Goal: Task Accomplishment & Management: Manage account settings

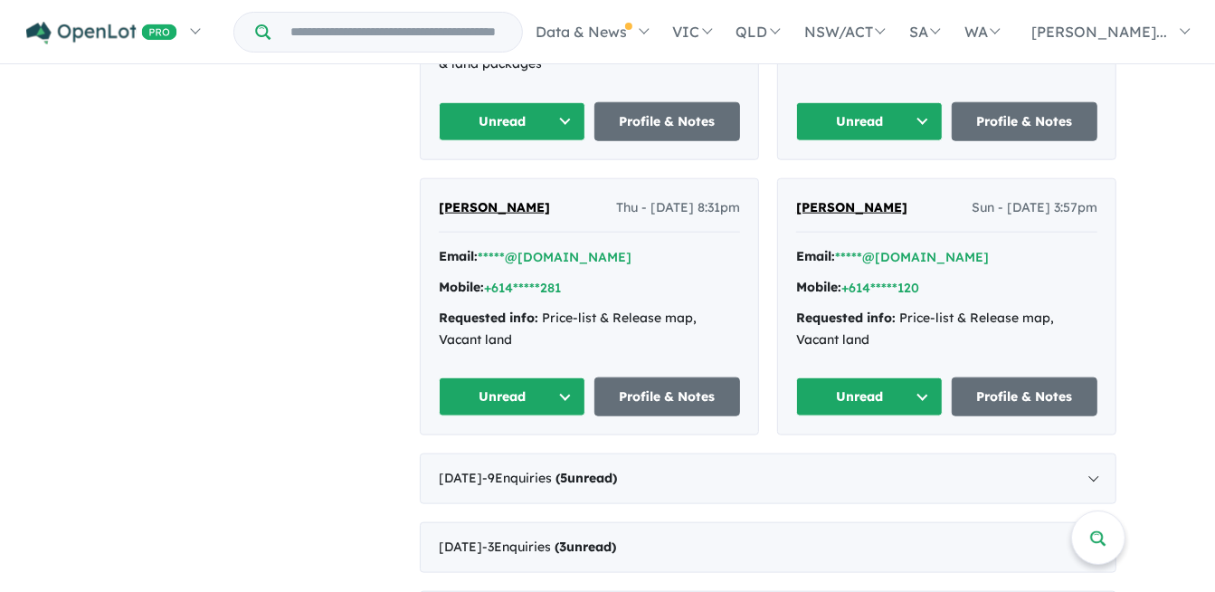
scroll to position [1267, 0]
click at [576, 378] on button "Unread" at bounding box center [512, 397] width 147 height 39
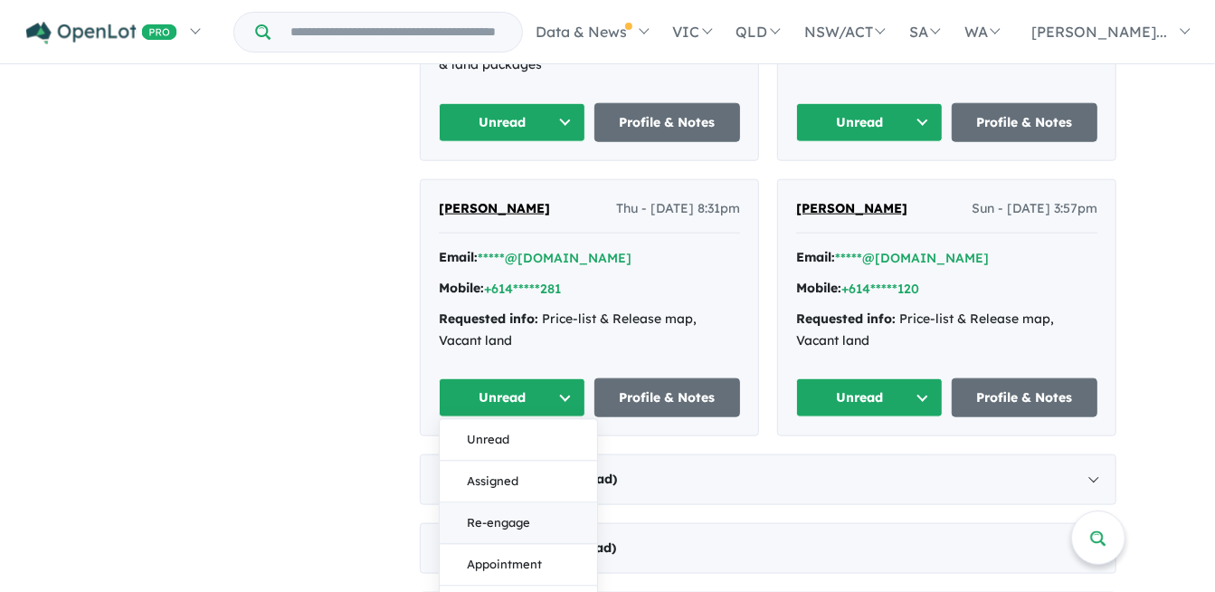
click at [522, 503] on button "Re-engage" at bounding box center [518, 524] width 157 height 42
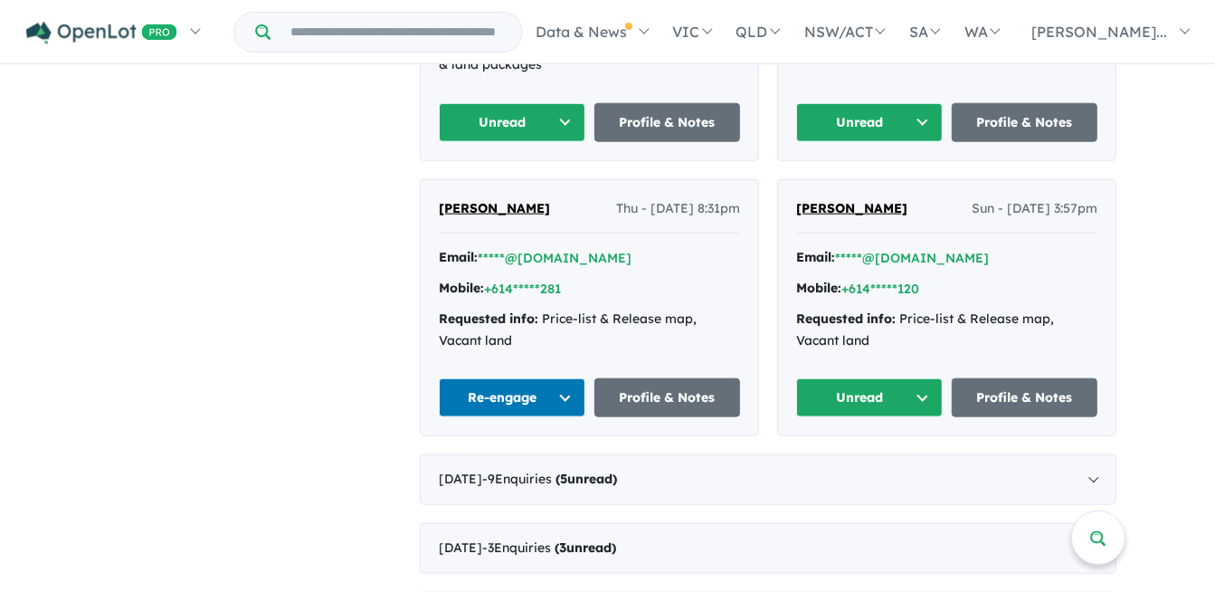
click at [935, 378] on button "Unread" at bounding box center [869, 397] width 147 height 39
click at [877, 503] on button "Re-engage" at bounding box center [875, 524] width 157 height 42
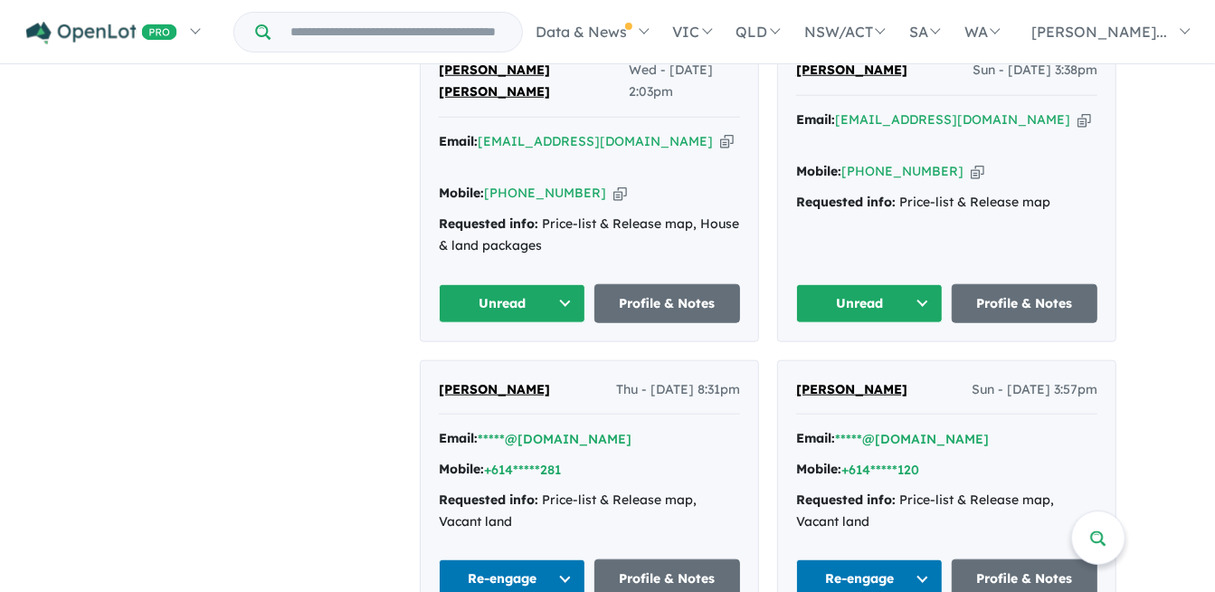
scroll to position [905, 0]
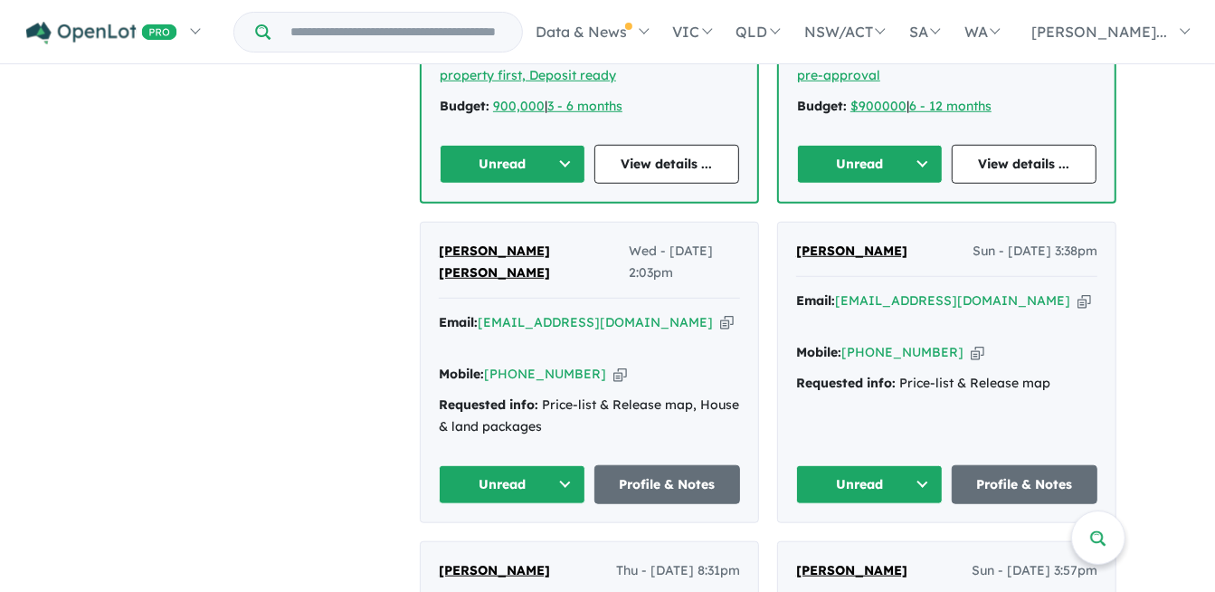
click at [934, 465] on button "Unread" at bounding box center [869, 484] width 147 height 39
click at [572, 465] on button "Unread" at bounding box center [512, 484] width 147 height 39
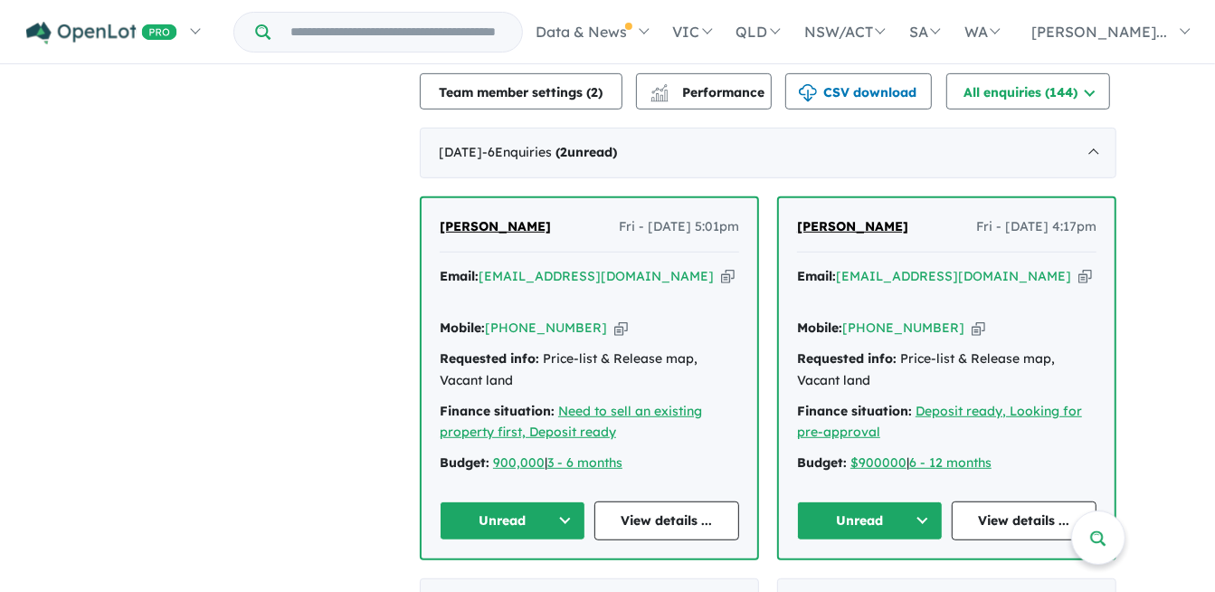
scroll to position [543, 0]
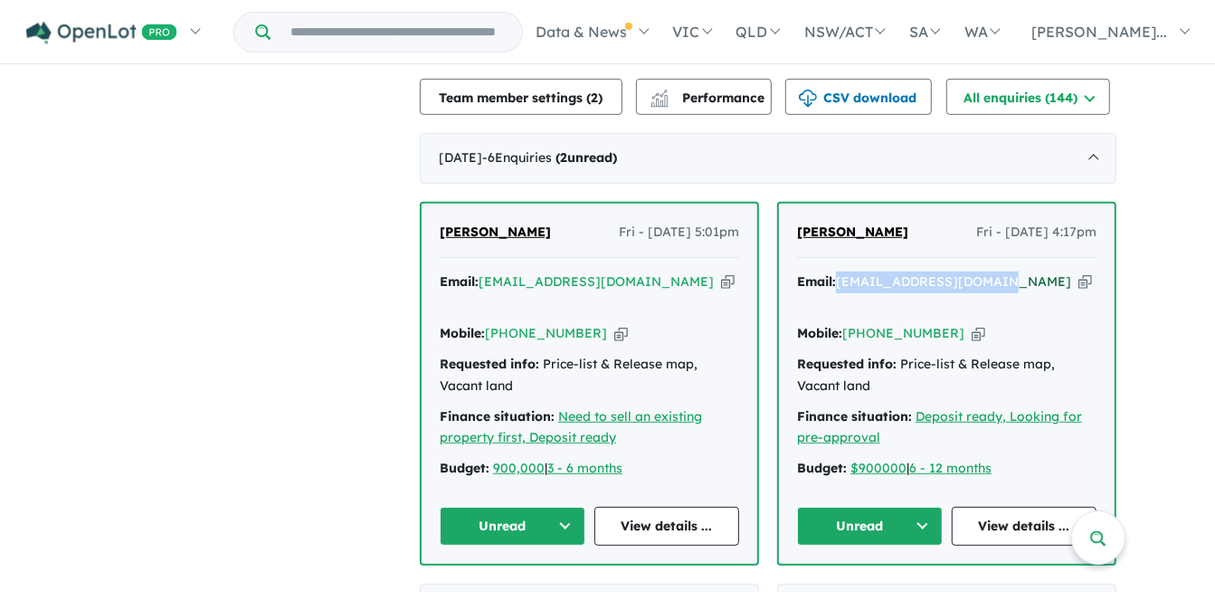
drag, startPoint x: 1012, startPoint y: 257, endPoint x: 850, endPoint y: 252, distance: 162.0
click at [850, 271] on div "Email: [EMAIL_ADDRESS][DOMAIN_NAME] Copied!" at bounding box center [946, 292] width 299 height 43
copy a%20Woodbury%20Estate%20-%20Victoria%20Point"] "[EMAIL_ADDRESS][DOMAIN_NAME]"
drag, startPoint x: 952, startPoint y: 284, endPoint x: 859, endPoint y: 291, distance: 93.5
click at [859, 323] on div "Mobile: [PHONE_NUMBER] Copied!" at bounding box center [946, 334] width 299 height 22
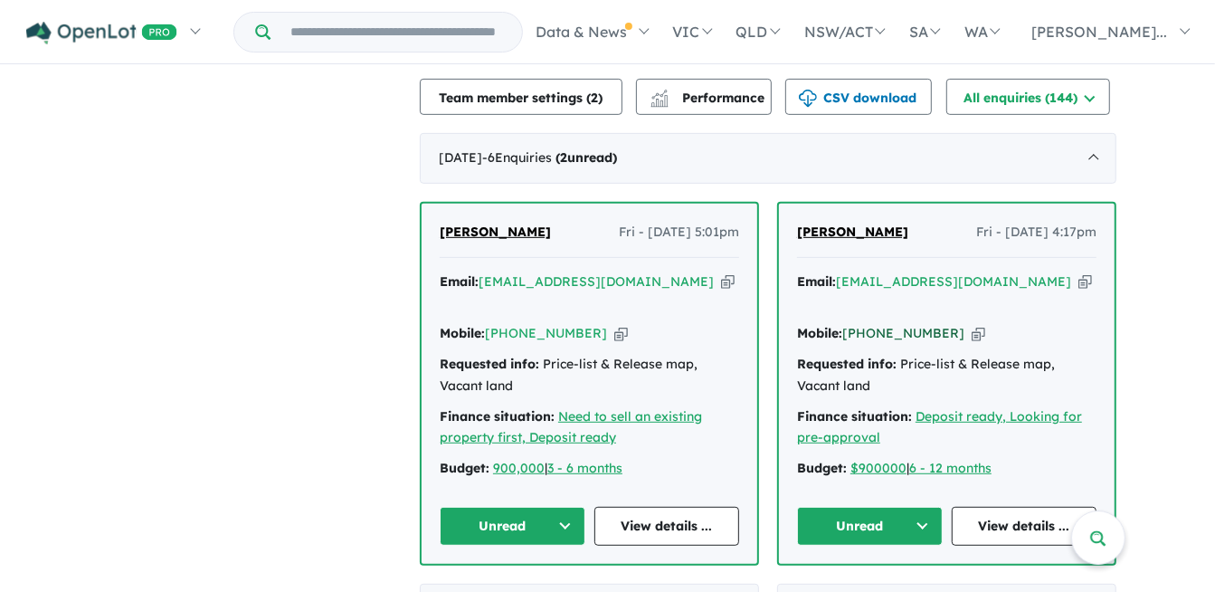
copy link "[PHONE_NUMBER]"
click at [914, 507] on button "Unread" at bounding box center [870, 526] width 146 height 39
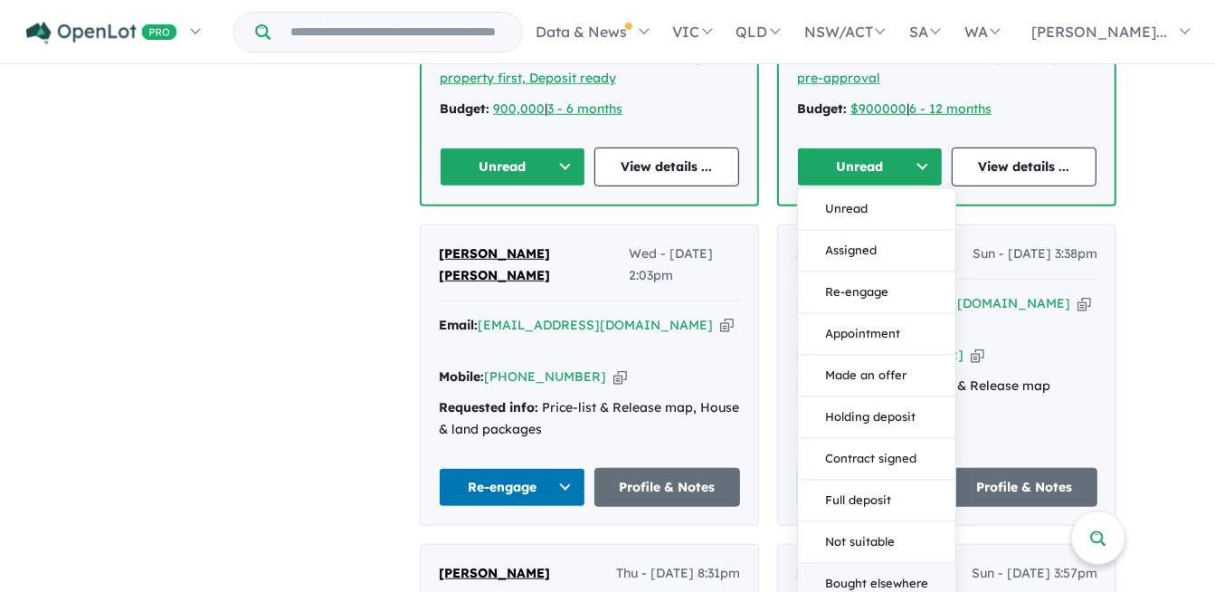
scroll to position [905, 0]
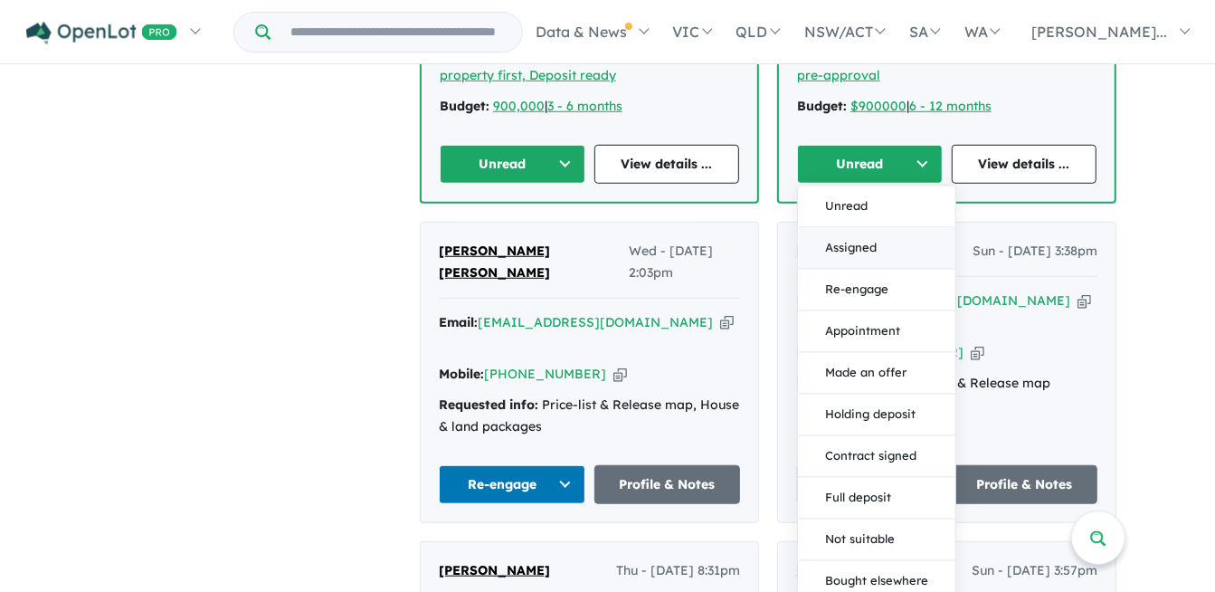
click at [883, 228] on button "Assigned" at bounding box center [876, 249] width 157 height 42
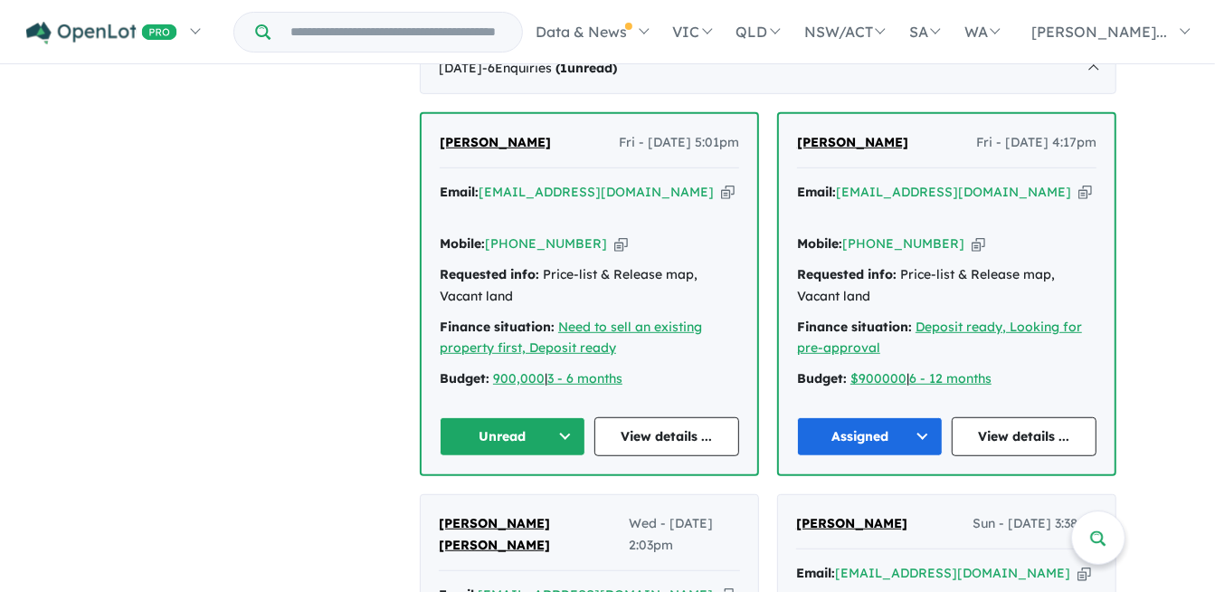
scroll to position [543, 0]
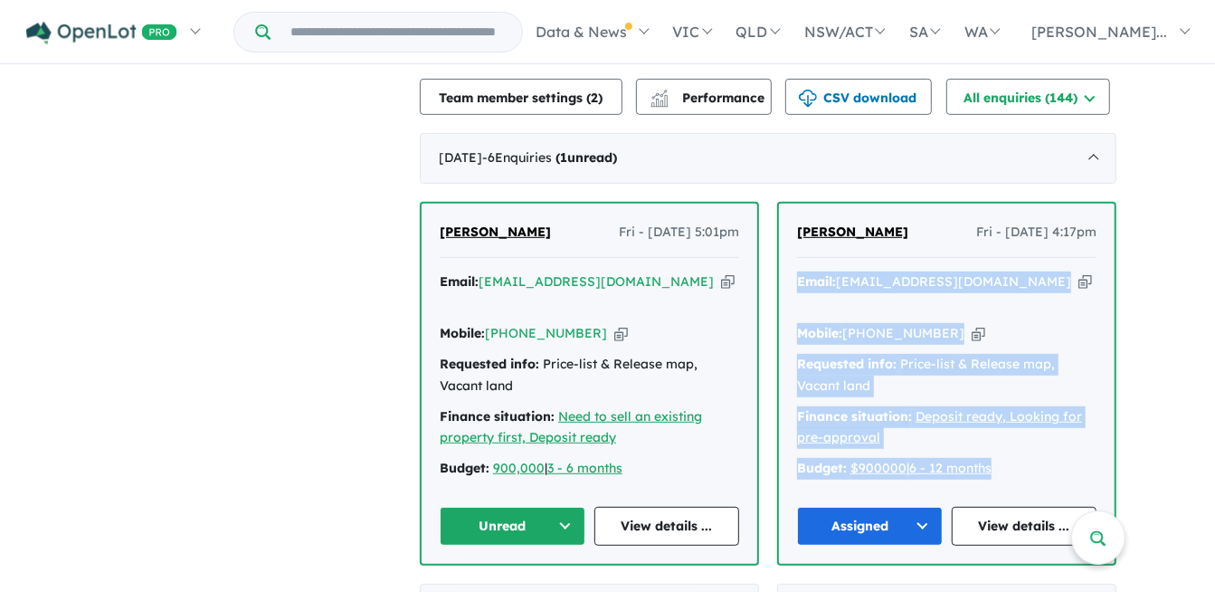
drag, startPoint x: 1025, startPoint y: 440, endPoint x: 799, endPoint y: 242, distance: 300.1
click at [799, 242] on div "[PERSON_NAME] Fri - [DATE] 4:17pm Email: [EMAIL_ADDRESS][DOMAIN_NAME] Copied! M…" at bounding box center [947, 384] width 336 height 360
copy div "Email: [EMAIL_ADDRESS][DOMAIN_NAME] Copied! Mobile: [PHONE_NUMBER] Copied! Requ…"
click at [575, 507] on button "Unread" at bounding box center [513, 526] width 146 height 39
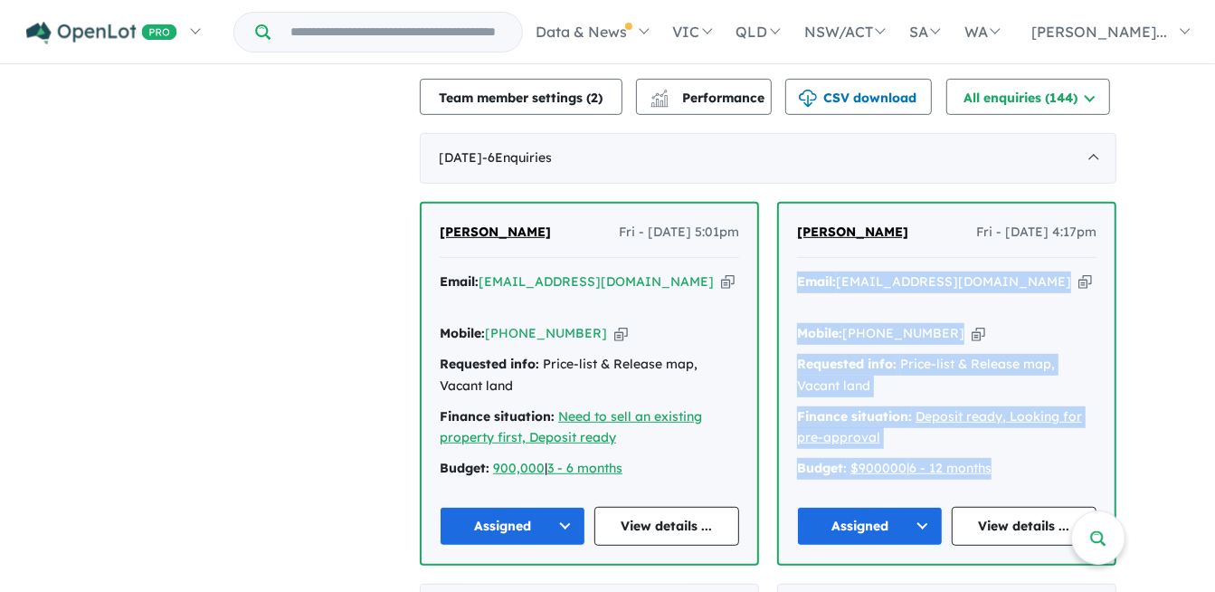
drag, startPoint x: 565, startPoint y: 204, endPoint x: 413, endPoint y: 204, distance: 152.9
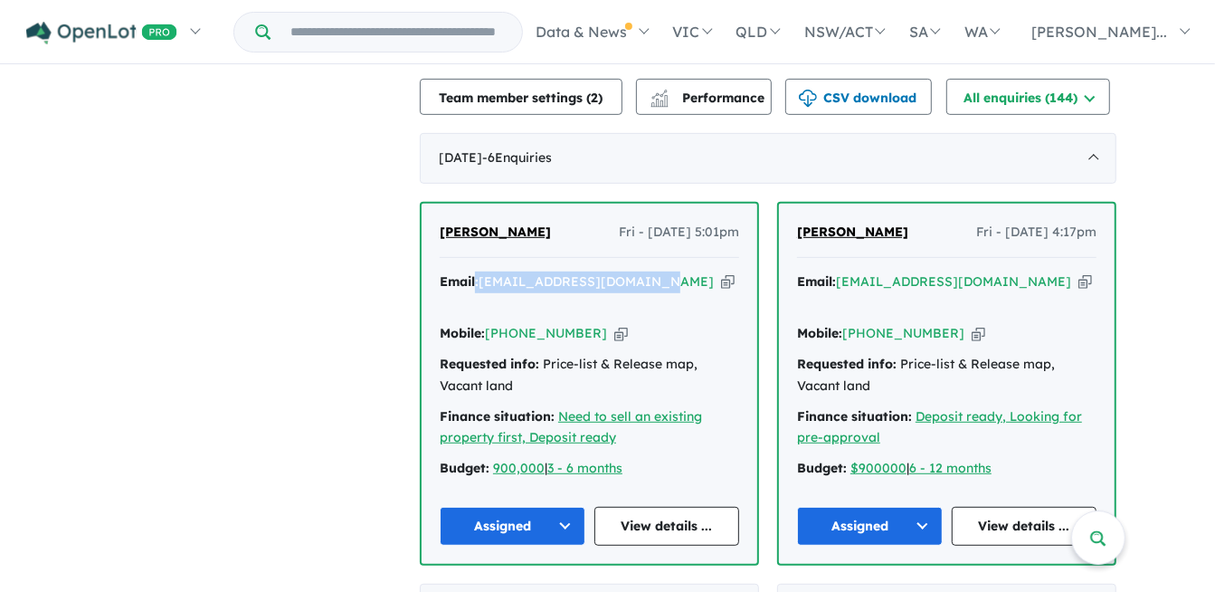
drag, startPoint x: 662, startPoint y: 252, endPoint x: 489, endPoint y: 252, distance: 173.7
click at [487, 271] on div "Email: [EMAIL_ADDRESS][DOMAIN_NAME] Copied!" at bounding box center [589, 292] width 299 height 43
copy div "[EMAIL_ADDRESS][DOMAIN_NAME]"
drag, startPoint x: 598, startPoint y: 286, endPoint x: 502, endPoint y: 295, distance: 96.3
click at [502, 323] on div "Mobile: [PHONE_NUMBER] Copied!" at bounding box center [589, 334] width 299 height 22
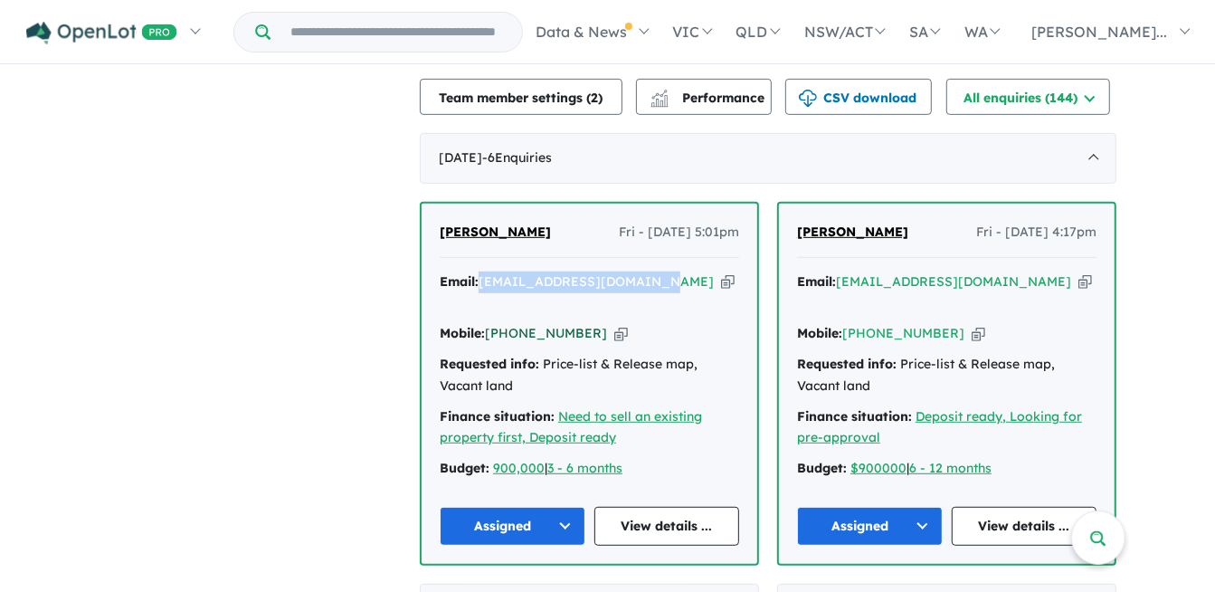
copy link "61 455 428 383"
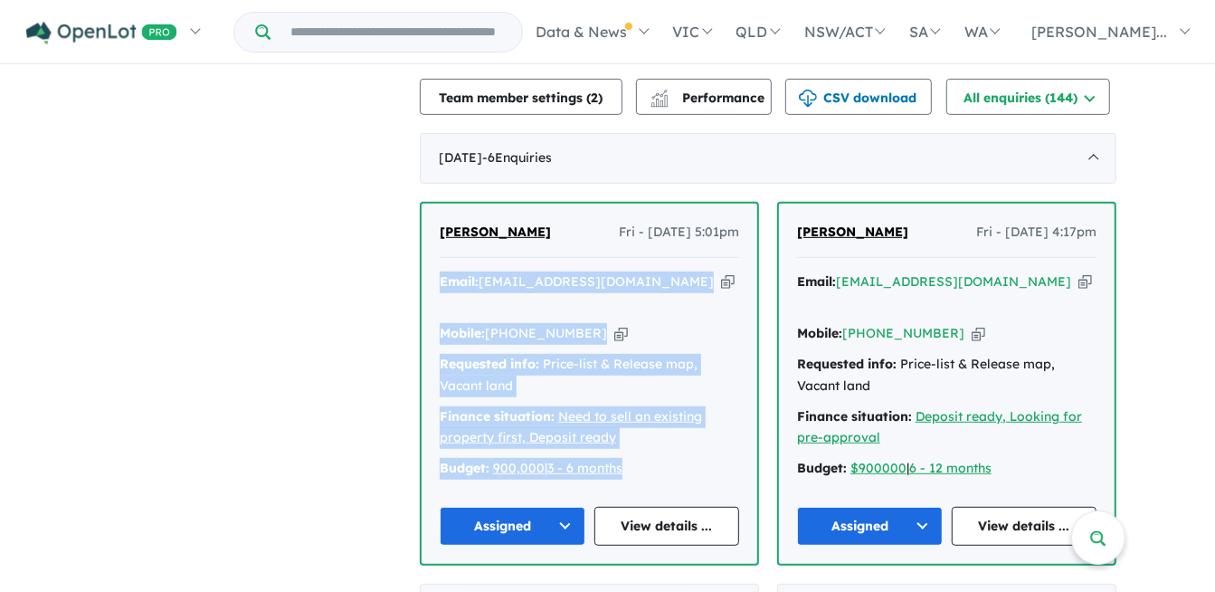
drag, startPoint x: 647, startPoint y: 431, endPoint x: 449, endPoint y: 248, distance: 269.5
click at [449, 271] on div "Email: [EMAIL_ADDRESS][DOMAIN_NAME] Copied! Mobile: [PHONE_NUMBER] Copied! Requ…" at bounding box center [589, 379] width 299 height 217
copy div "Email: [EMAIL_ADDRESS][DOMAIN_NAME] Copied! Mobile: [PHONE_NUMBER] Copied! Requ…"
click at [621, 507] on link "View details ..." at bounding box center [667, 526] width 146 height 39
